Goal: Information Seeking & Learning: Learn about a topic

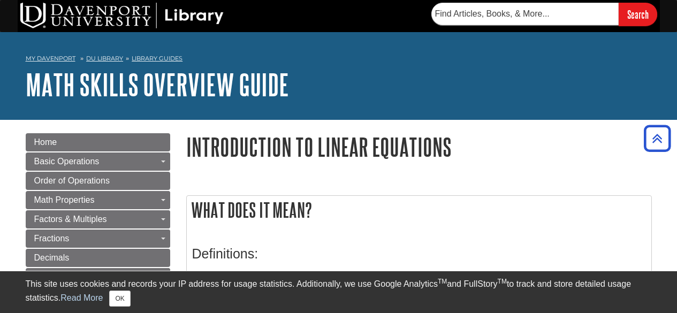
scroll to position [170, 0]
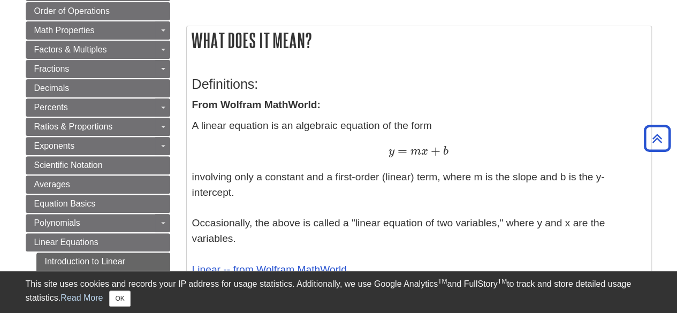
click at [271, 167] on p "A linear equation is an algebraic equation of the form y = m x + b y = m x + b …" at bounding box center [419, 197] width 454 height 159
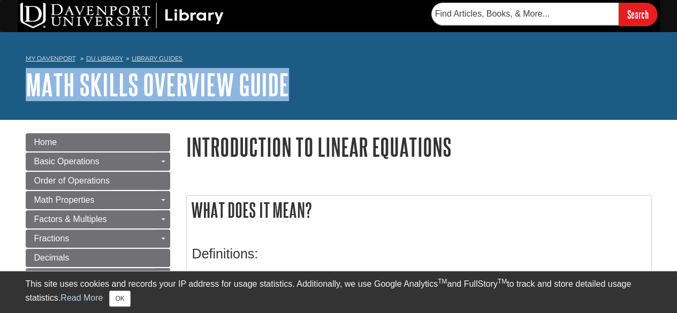
drag, startPoint x: 298, startPoint y: 89, endPoint x: 10, endPoint y: 92, distance: 288.3
click at [10, 92] on div "My [PERSON_NAME] DU Library Library Guides Math Skills Overview Guide Introduct…" at bounding box center [338, 76] width 677 height 88
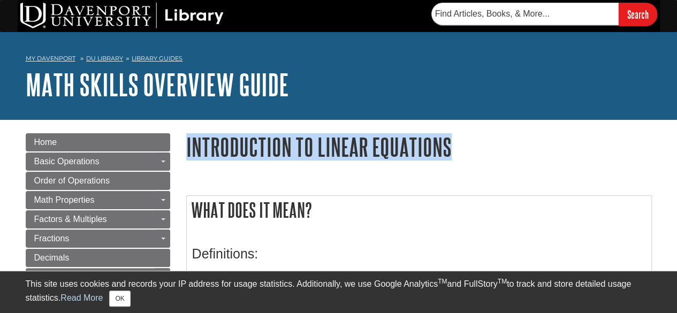
drag, startPoint x: 490, startPoint y: 151, endPoint x: 187, endPoint y: 153, distance: 303.3
click at [187, 153] on h1 "Introduction to Linear Equations" at bounding box center [418, 146] width 465 height 27
copy h1 "Introduction to Linear Equations"
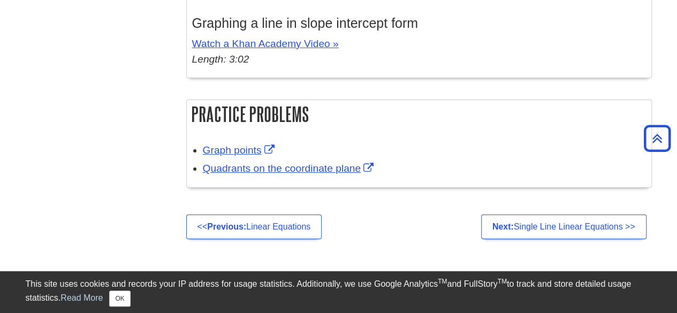
scroll to position [2073, 0]
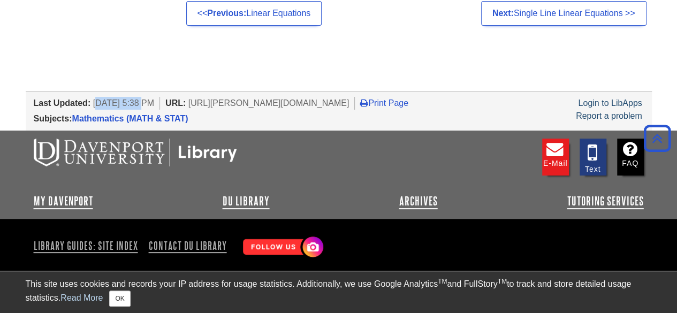
drag, startPoint x: 95, startPoint y: 101, endPoint x: 142, endPoint y: 101, distance: 47.1
click at [142, 101] on span "[DATE] 5:38 PM" at bounding box center [123, 102] width 61 height 9
copy span "un 23, 2025"
click at [292, 147] on div "E-mail Text FAQ" at bounding box center [339, 162] width 610 height 58
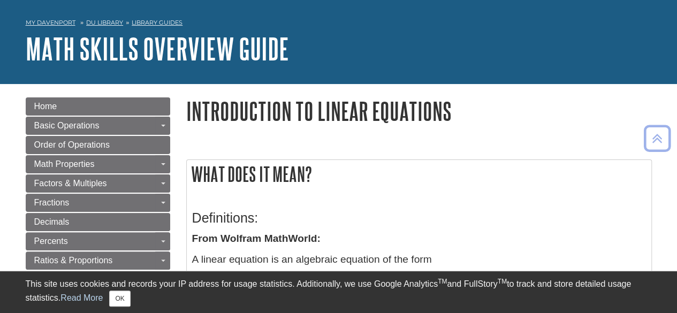
scroll to position [0, 0]
